Goal: Task Accomplishment & Management: Complete application form

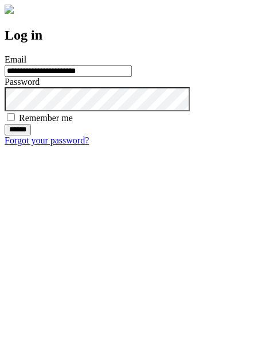
type input "**********"
click at [31, 135] on input "******" at bounding box center [18, 129] width 26 height 11
